Goal: Task Accomplishment & Management: Manage account settings

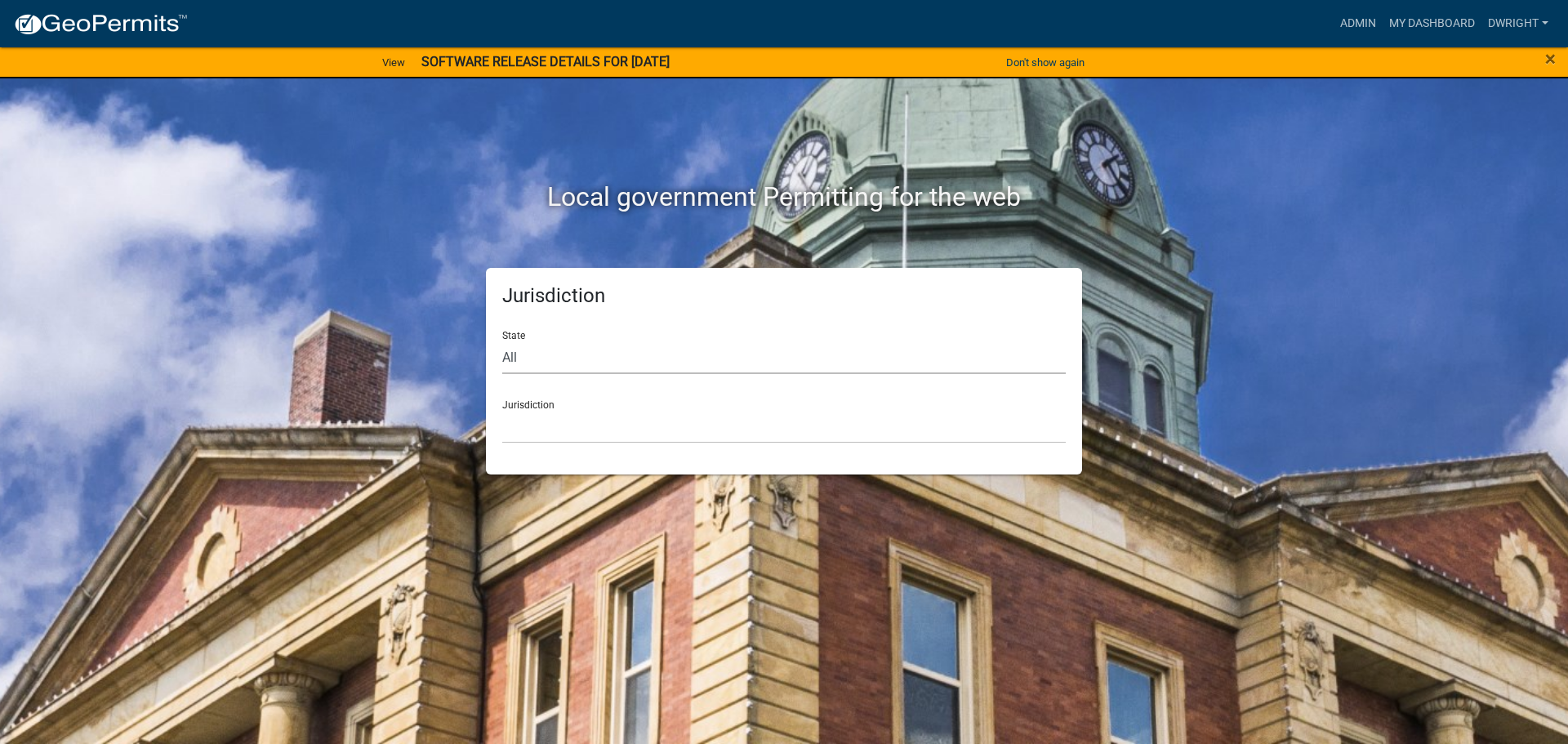
click at [513, 363] on select "All [US_STATE] [US_STATE] [US_STATE] [US_STATE] [US_STATE] [US_STATE] [US_STATE…" at bounding box center [784, 357] width 564 height 34
select select "[US_STATE]"
click at [502, 340] on select "All [US_STATE] [US_STATE] [US_STATE] [US_STATE] [US_STATE] [US_STATE] [US_STATE…" at bounding box center [784, 357] width 564 height 34
click at [512, 439] on select "[GEOGRAPHIC_DATA], [US_STATE][PERSON_NAME][GEOGRAPHIC_DATA], [US_STATE][PERSON_…" at bounding box center [784, 427] width 564 height 34
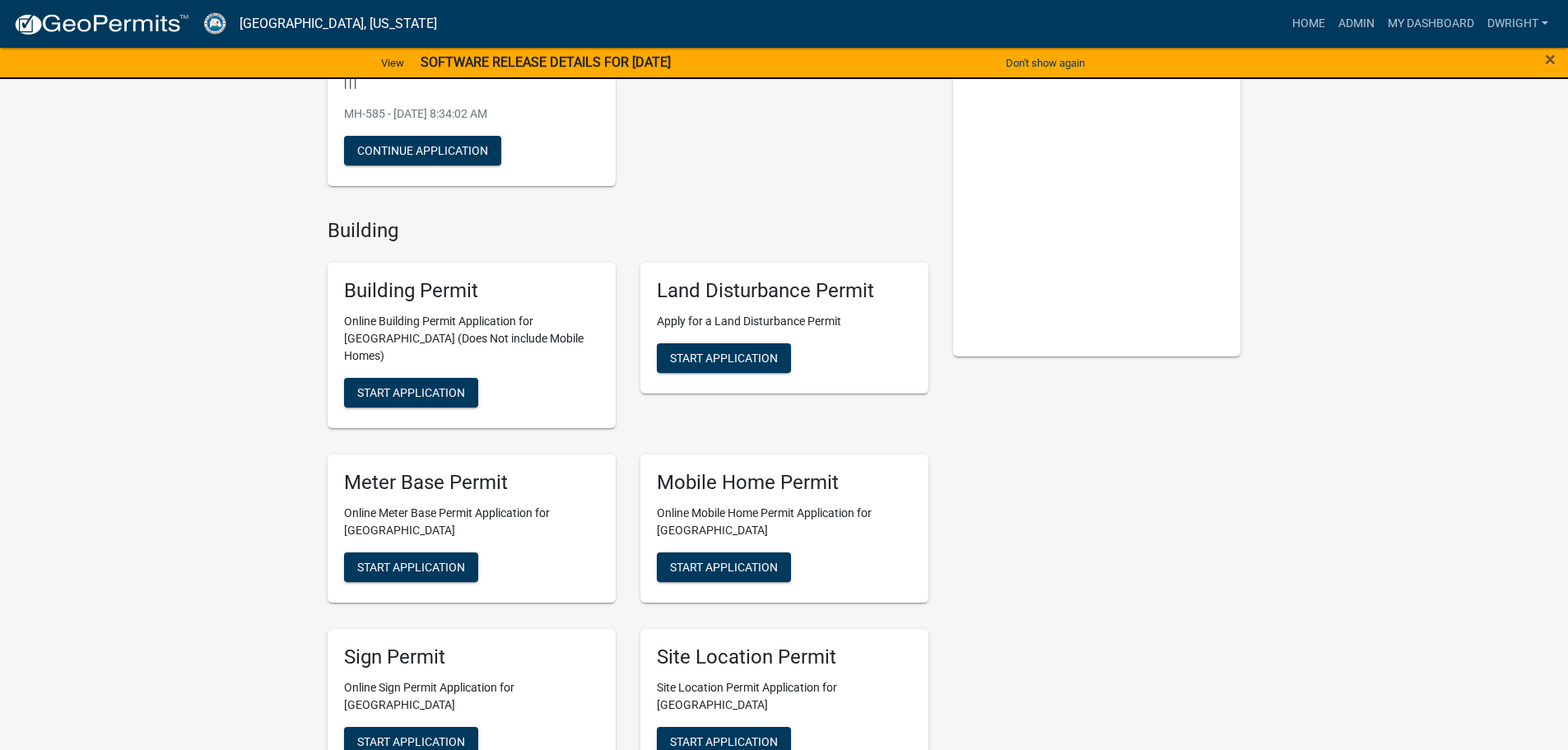
scroll to position [247, 0]
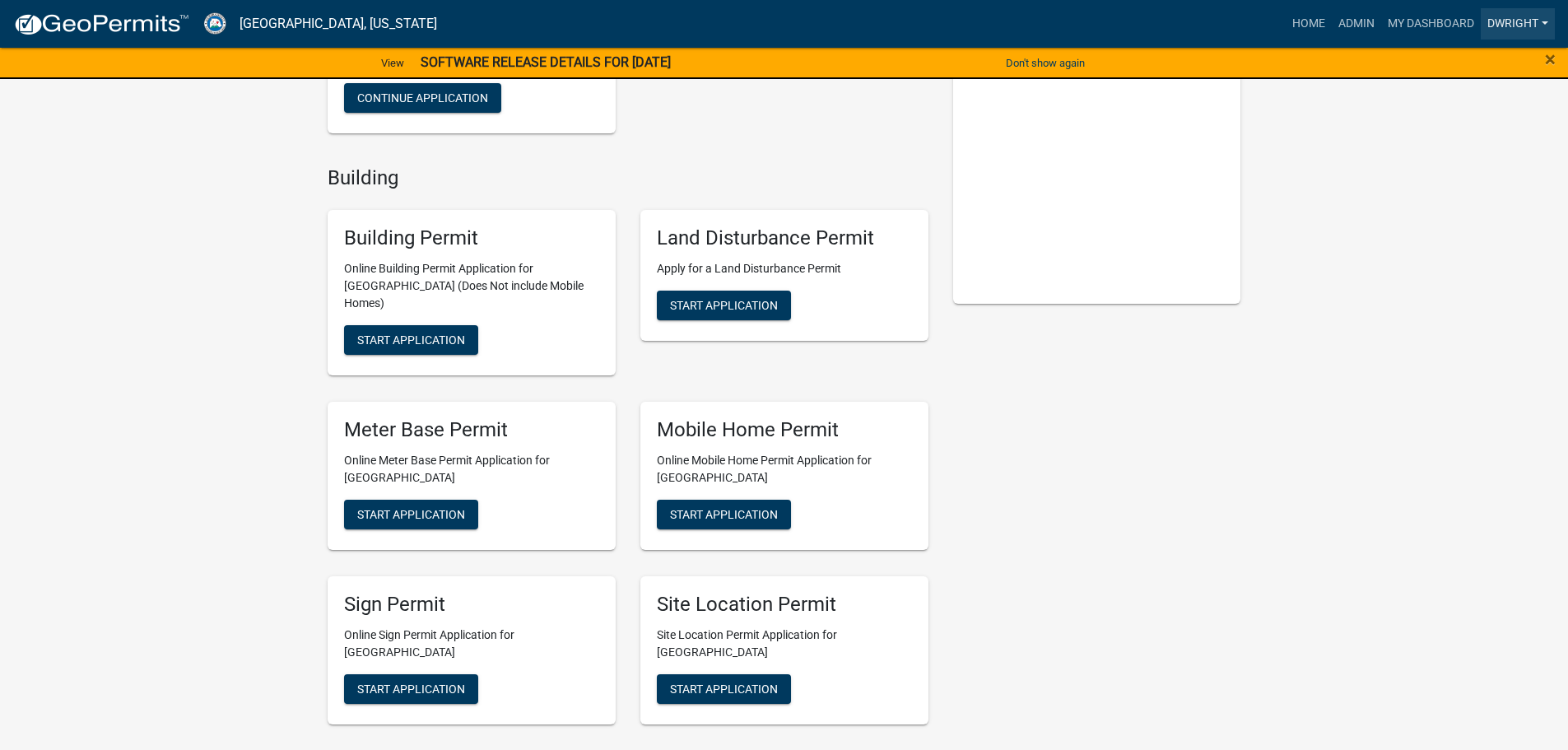
click at [1515, 22] on link "Dwright" at bounding box center [1517, 24] width 74 height 31
click at [1463, 164] on link "Logout" at bounding box center [1489, 160] width 132 height 39
